Goal: Contribute content

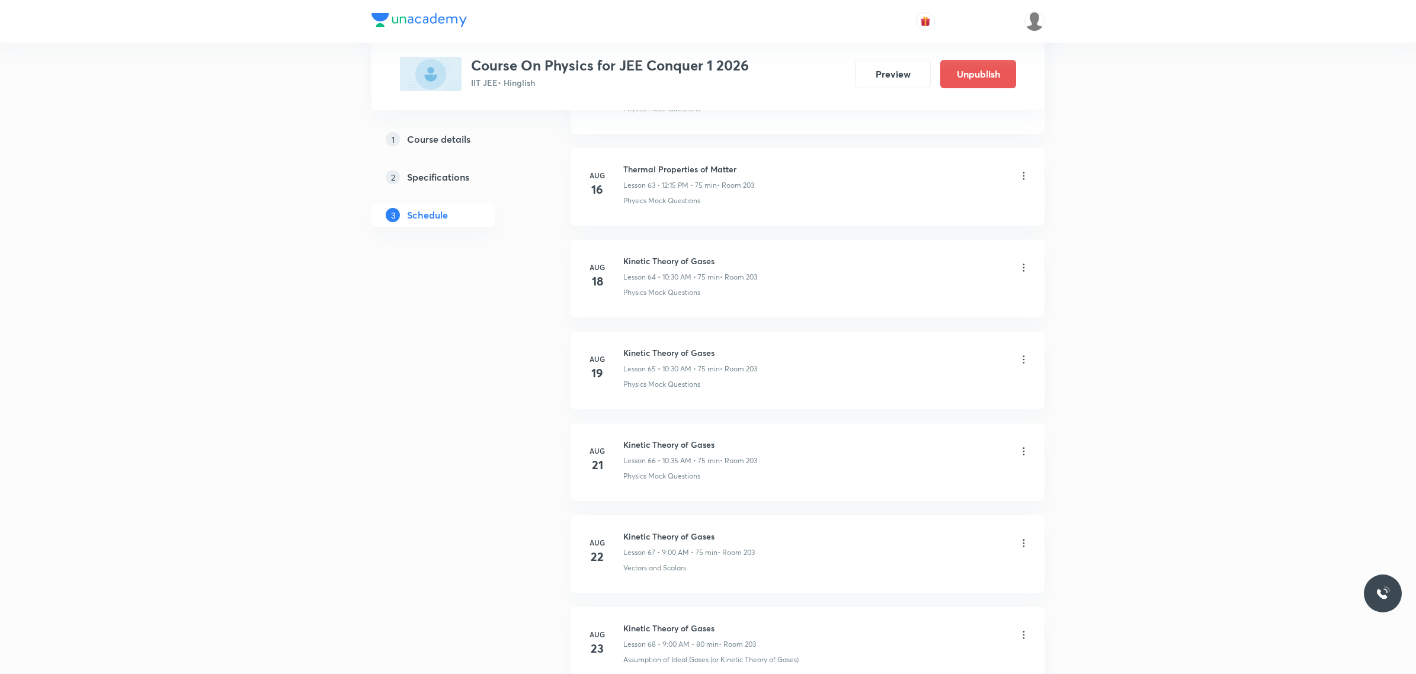
scroll to position [9306, 0]
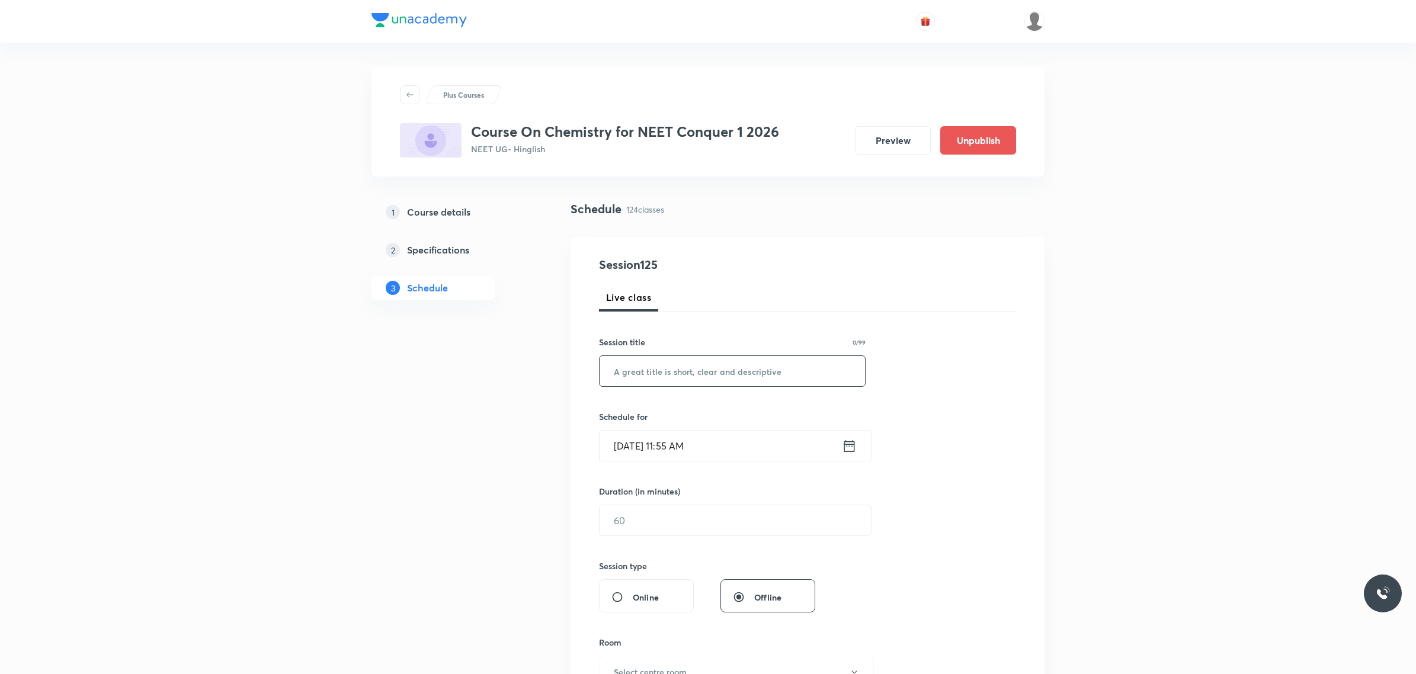
click at [692, 376] on input "text" at bounding box center [731, 371] width 265 height 30
type input "ISOMERISM"
click at [714, 440] on input "[DATE] 11:55 AM" at bounding box center [720, 446] width 242 height 30
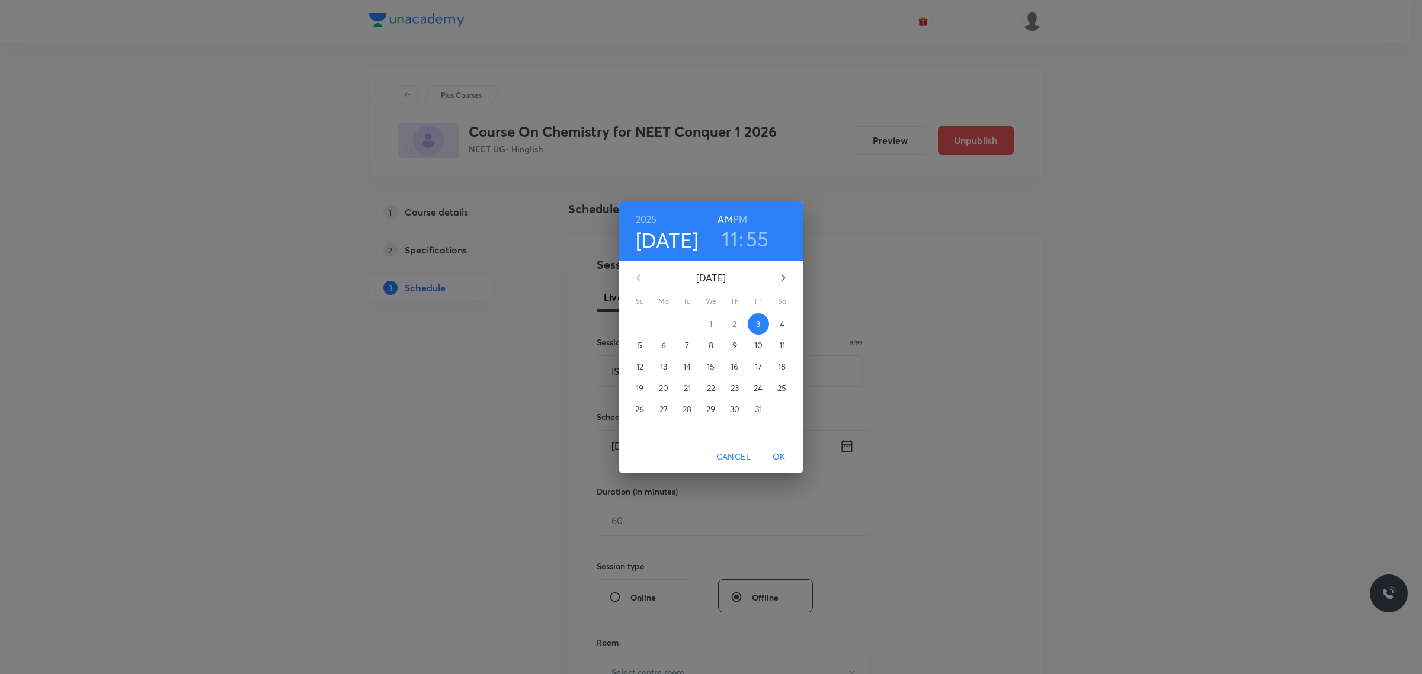
click at [778, 325] on span "4" at bounding box center [781, 324] width 21 height 12
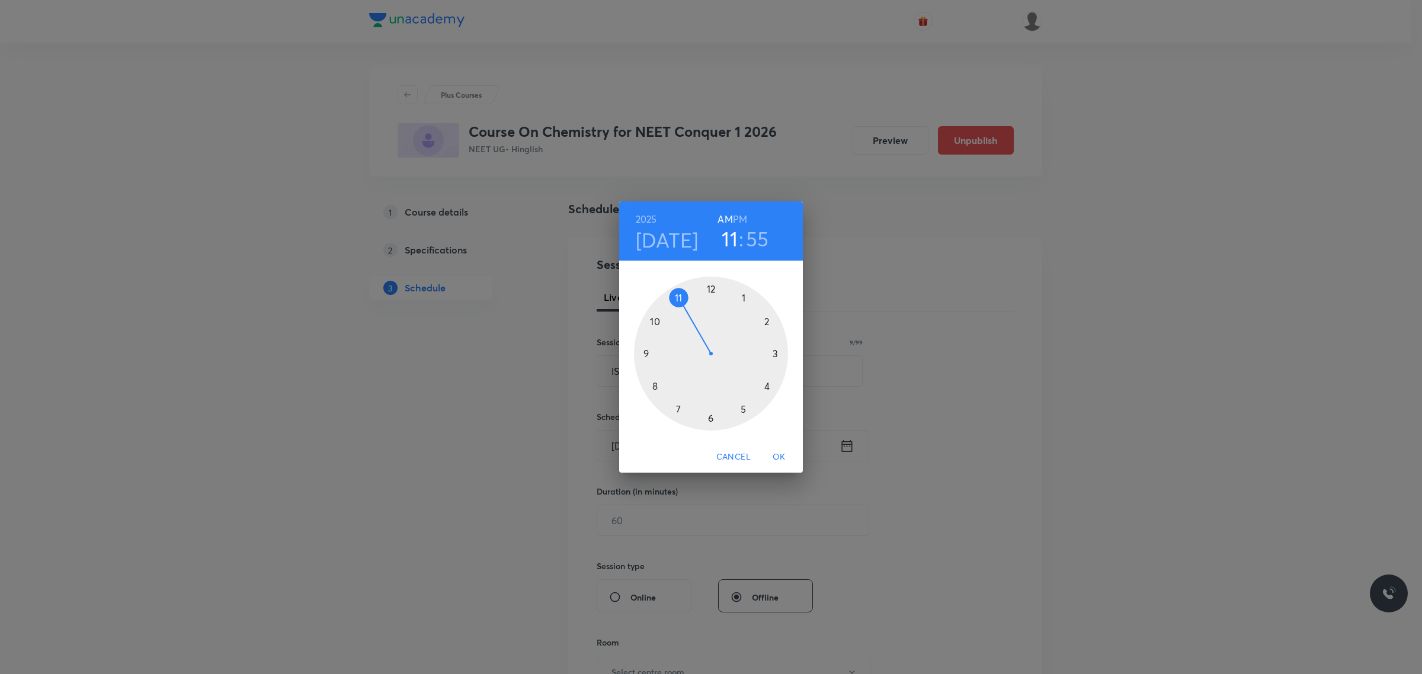
click at [640, 353] on div at bounding box center [711, 354] width 154 height 154
click at [714, 289] on div at bounding box center [711, 354] width 154 height 154
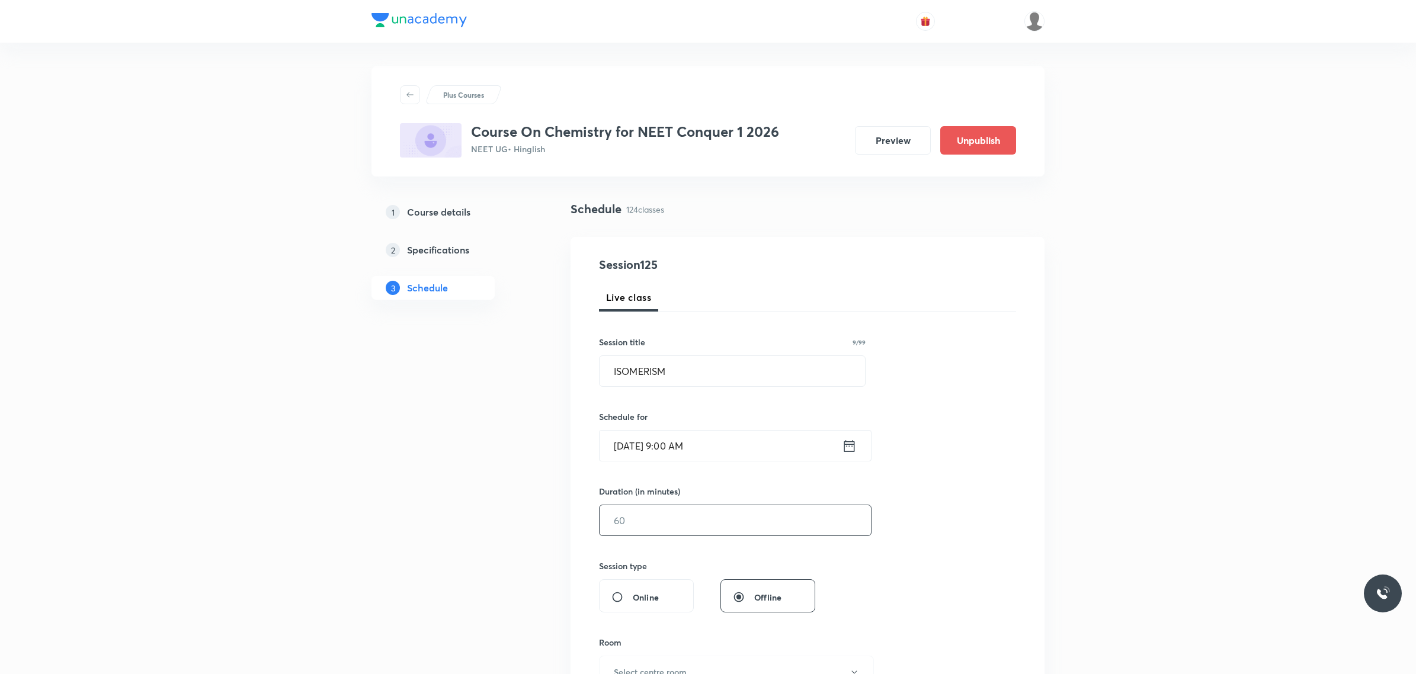
click at [730, 522] on input "text" at bounding box center [734, 520] width 271 height 30
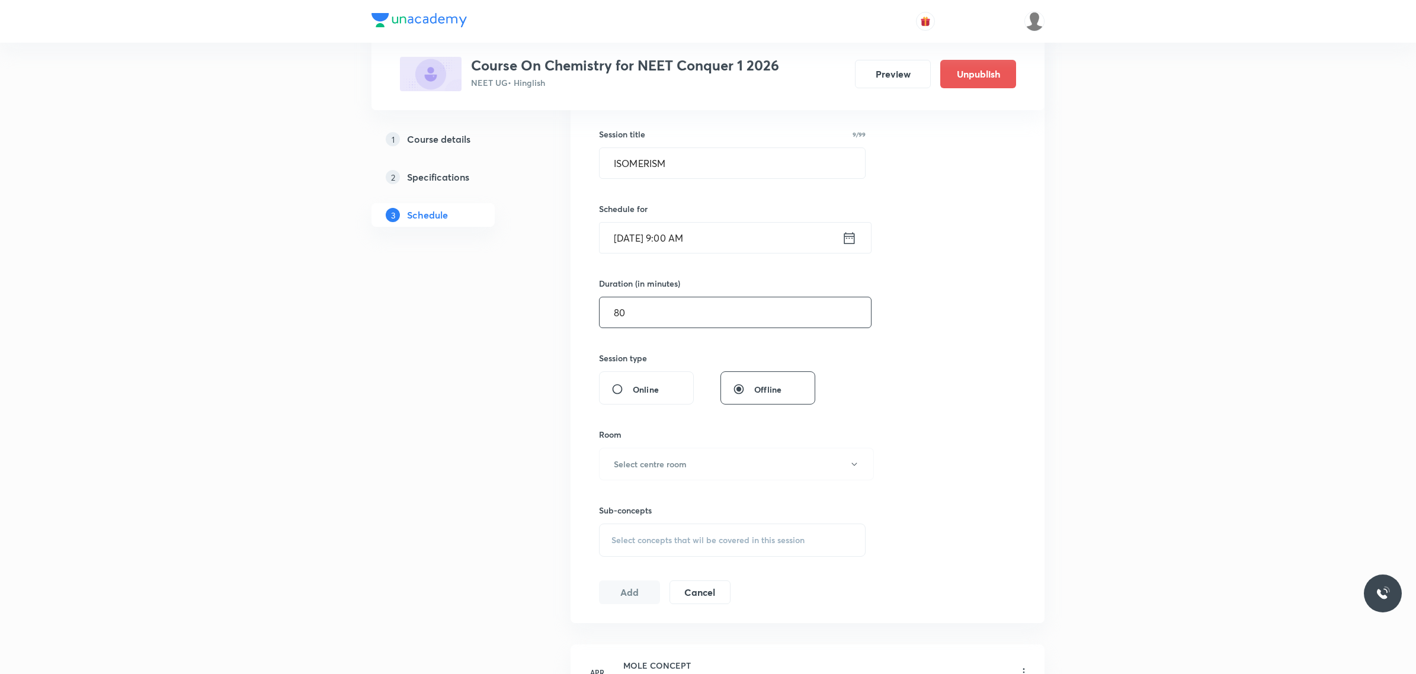
scroll to position [222, 0]
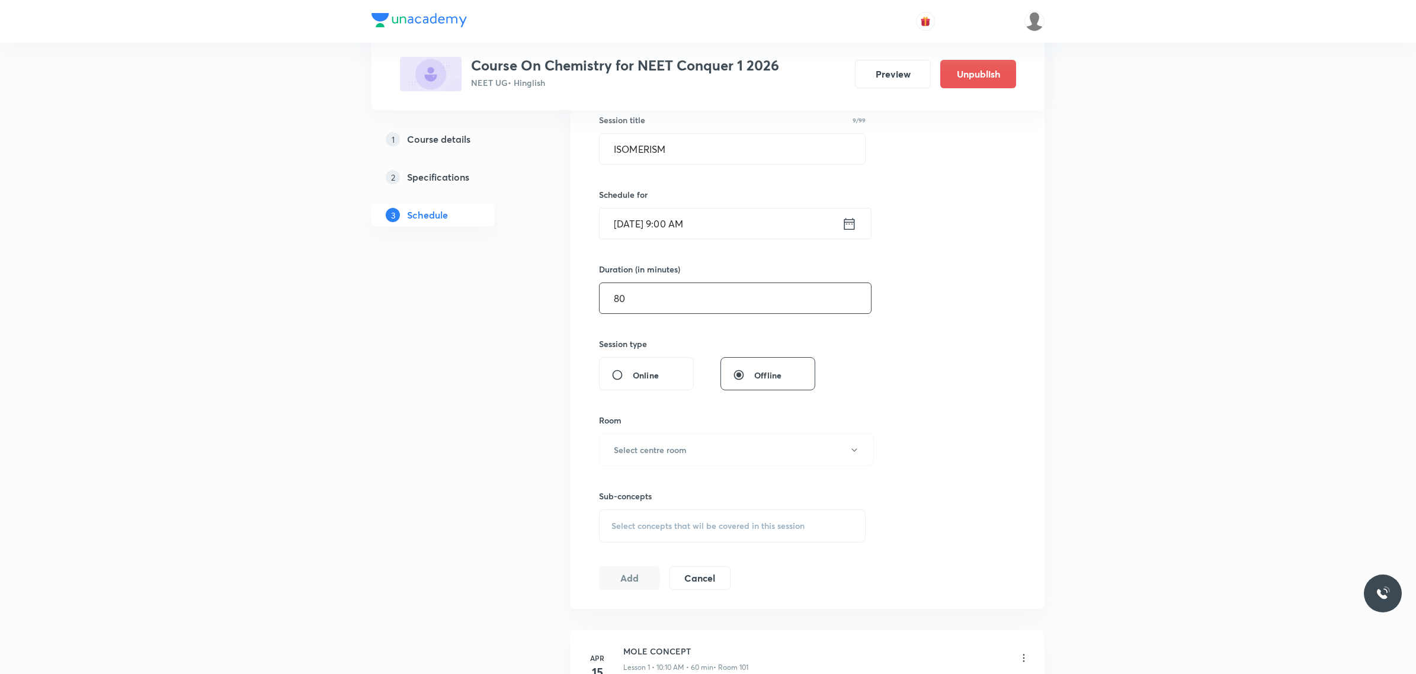
type input "80"
drag, startPoint x: 718, startPoint y: 421, endPoint x: 707, endPoint y: 463, distance: 43.5
click at [718, 422] on div "Room" at bounding box center [732, 420] width 267 height 12
click at [707, 473] on div "Sub-concepts Select concepts that wil be covered in this session" at bounding box center [732, 504] width 267 height 76
click at [721, 444] on button "Select centre room" at bounding box center [736, 450] width 275 height 33
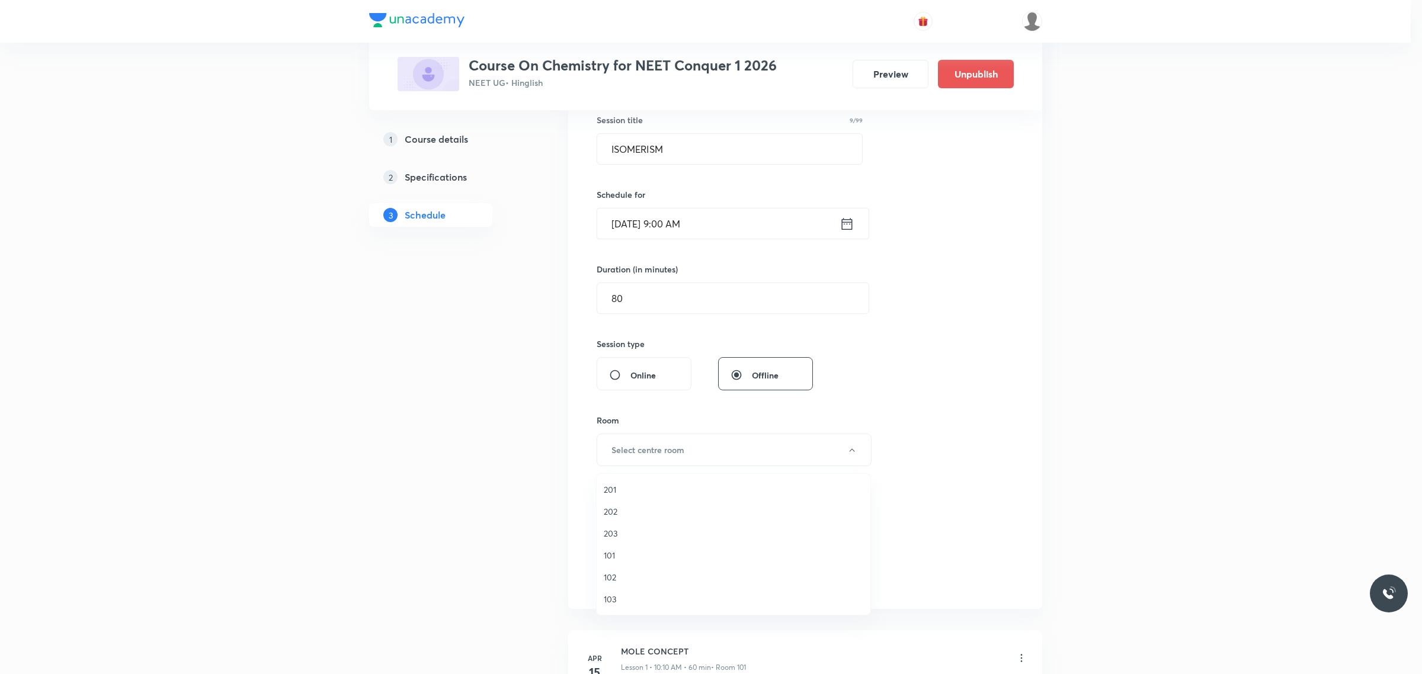
click at [637, 557] on span "101" at bounding box center [733, 555] width 259 height 12
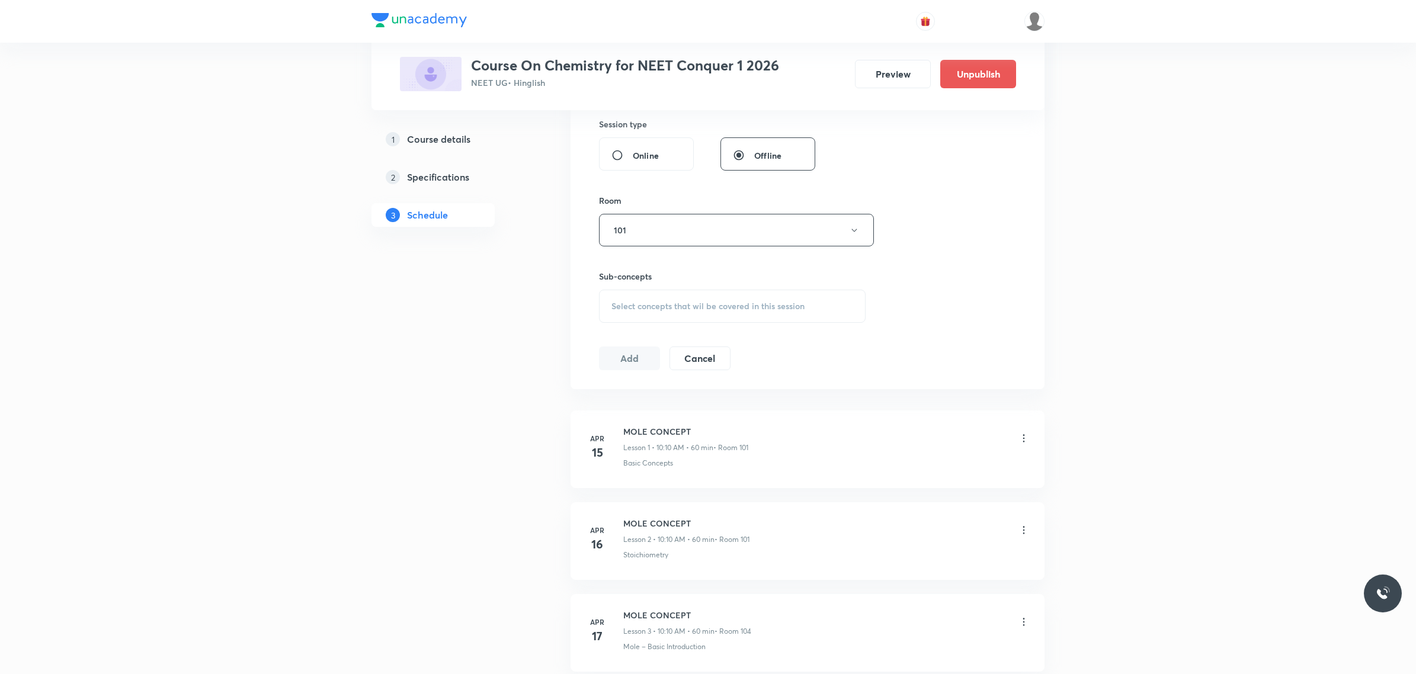
scroll to position [444, 0]
click at [800, 306] on span "Select concepts that wil be covered in this session" at bounding box center [707, 303] width 193 height 9
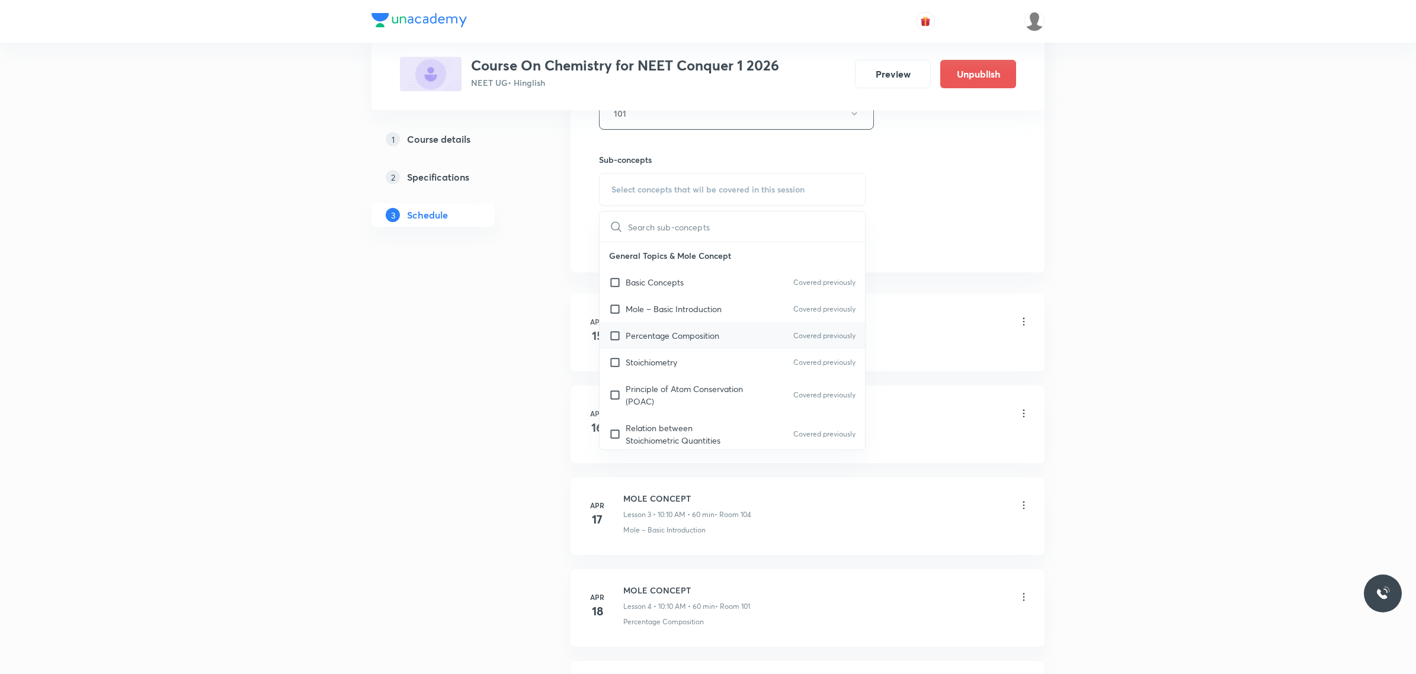
scroll to position [523, 0]
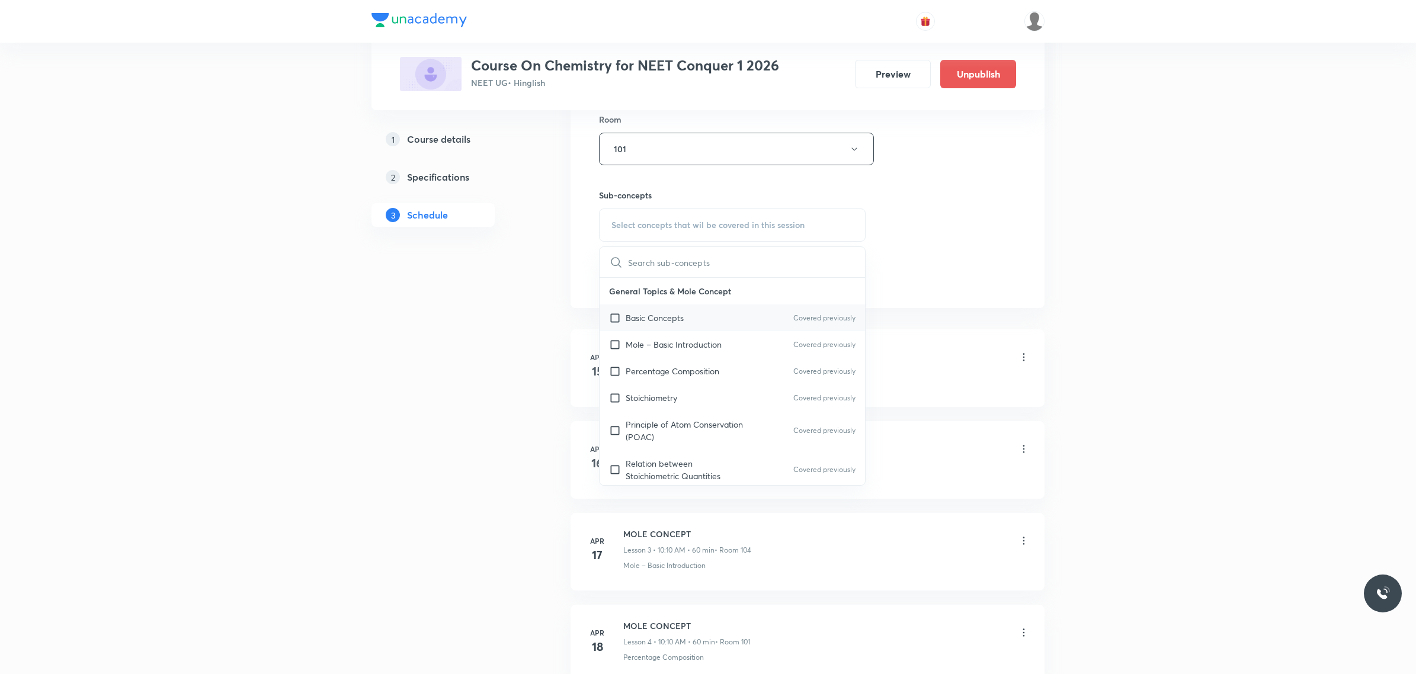
click at [744, 316] on div "Basic Concepts Covered previously" at bounding box center [731, 317] width 265 height 27
checkbox input "true"
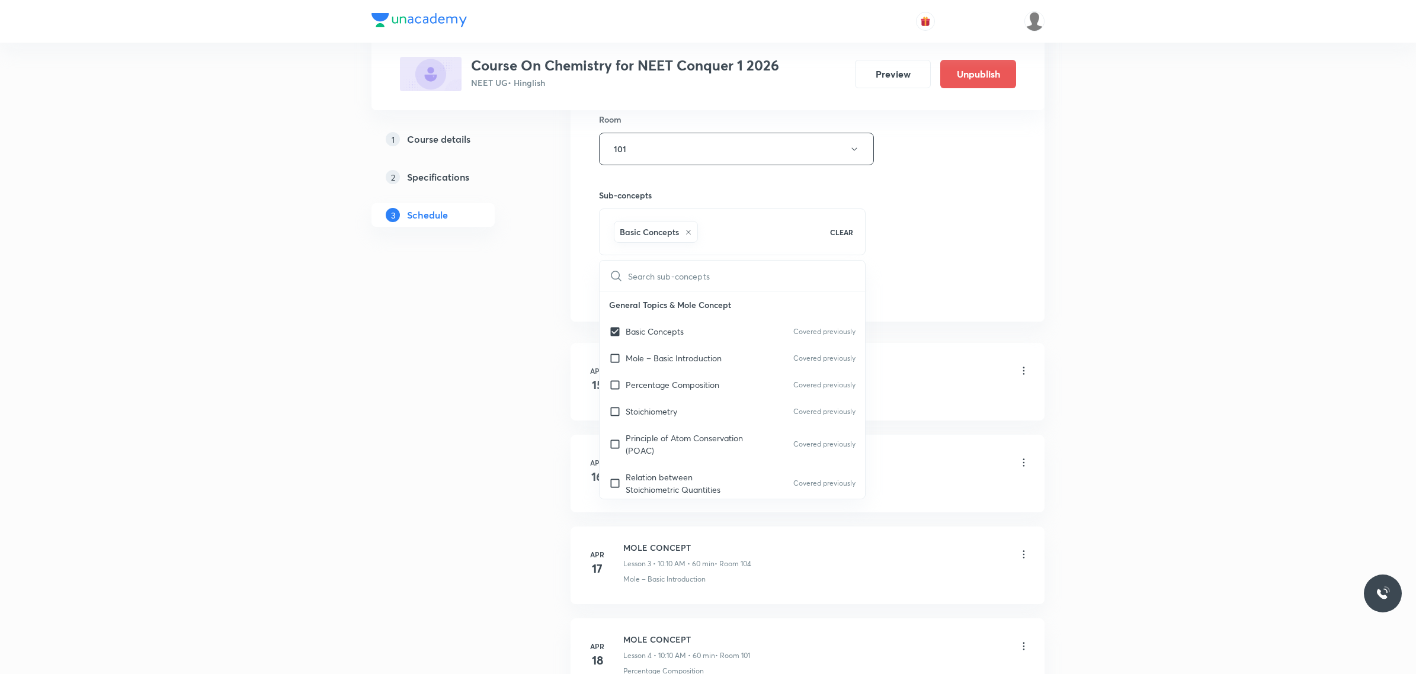
click at [1008, 165] on div "Session 125 Live class Session title 9/99 ISOMERISM ​ Schedule for [DATE] 9:00 …" at bounding box center [807, 18] width 417 height 570
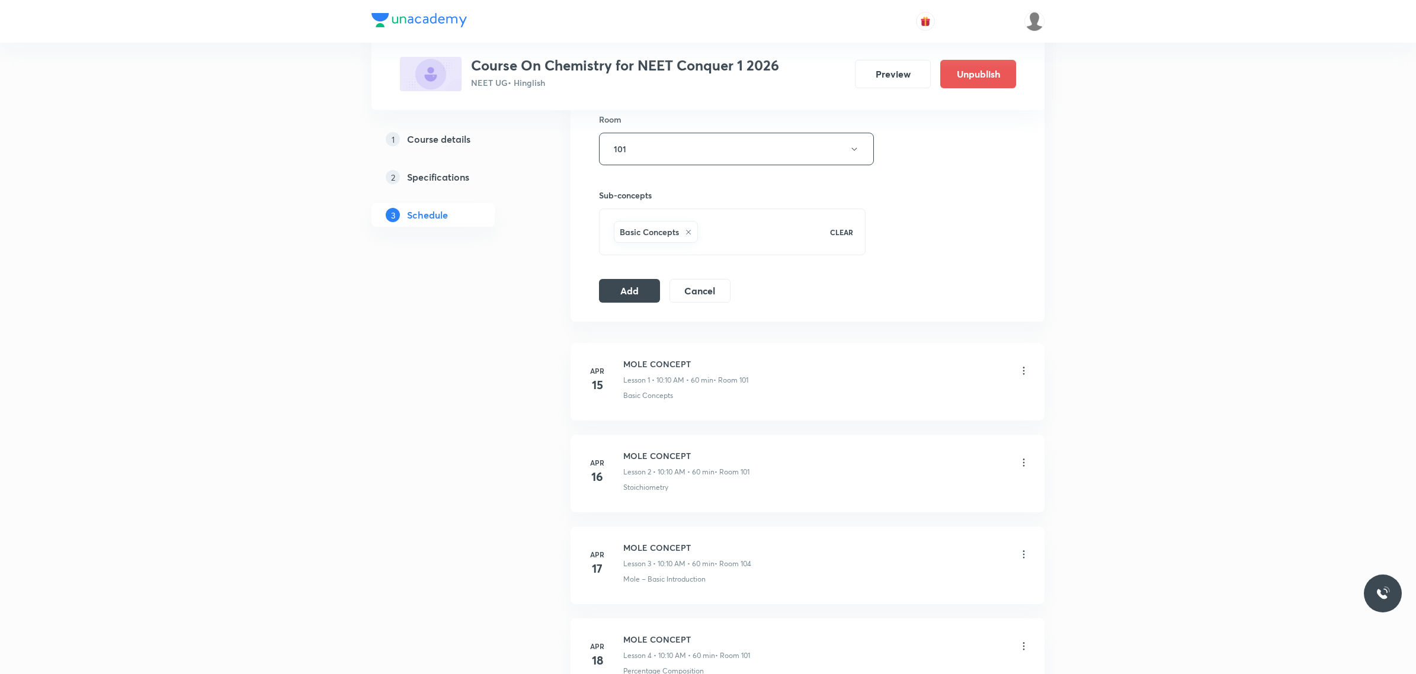
click at [638, 306] on div "Session 125 Live class Session title 9/99 ISOMERISM ​ Schedule for [DATE] 9:00 …" at bounding box center [807, 18] width 474 height 608
click at [640, 293] on button "Add" at bounding box center [629, 290] width 61 height 24
